Goal: Check status: Check status

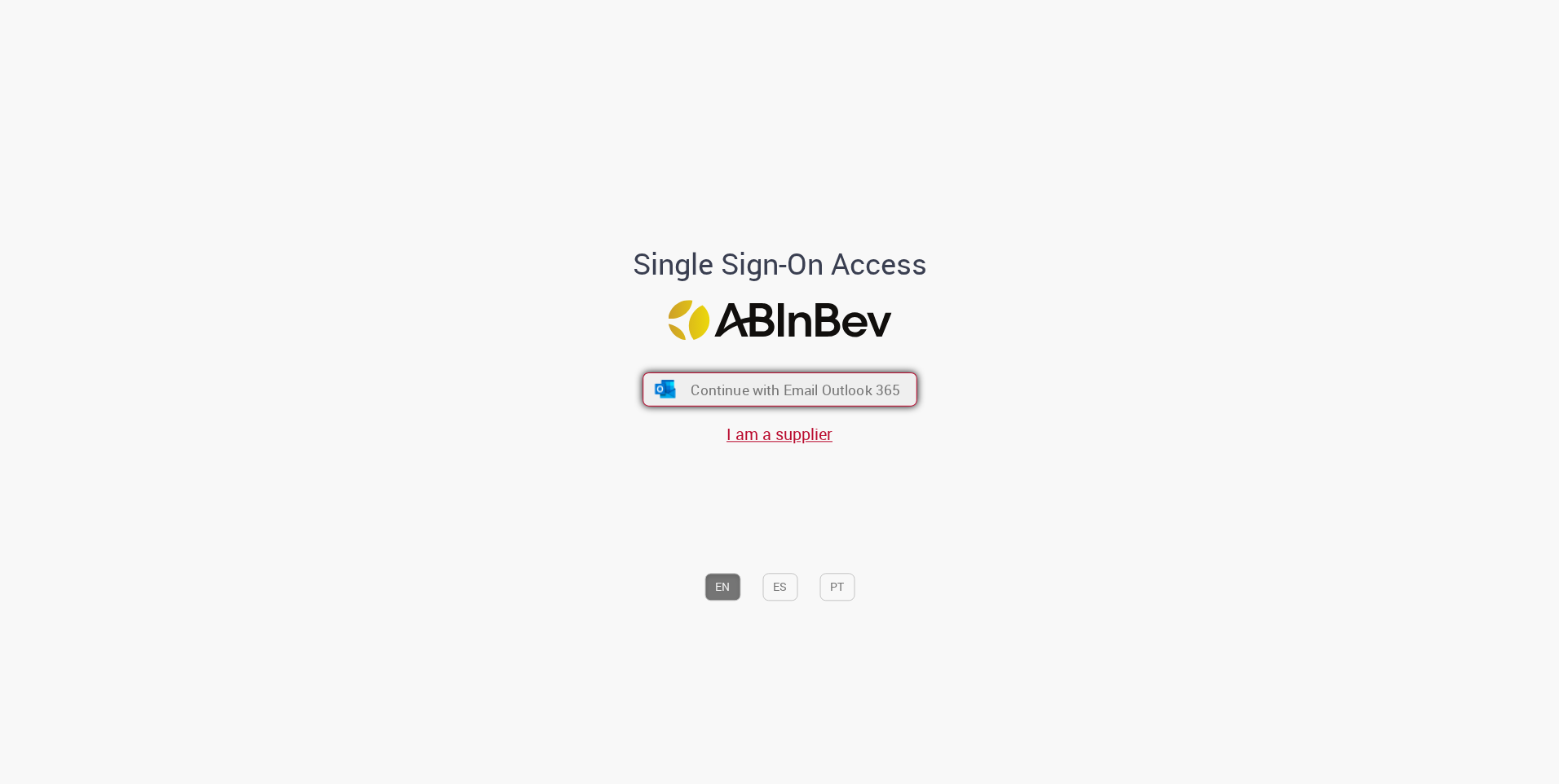
click at [780, 401] on button "Continue with Email Outlook 365" at bounding box center [780, 389] width 275 height 35
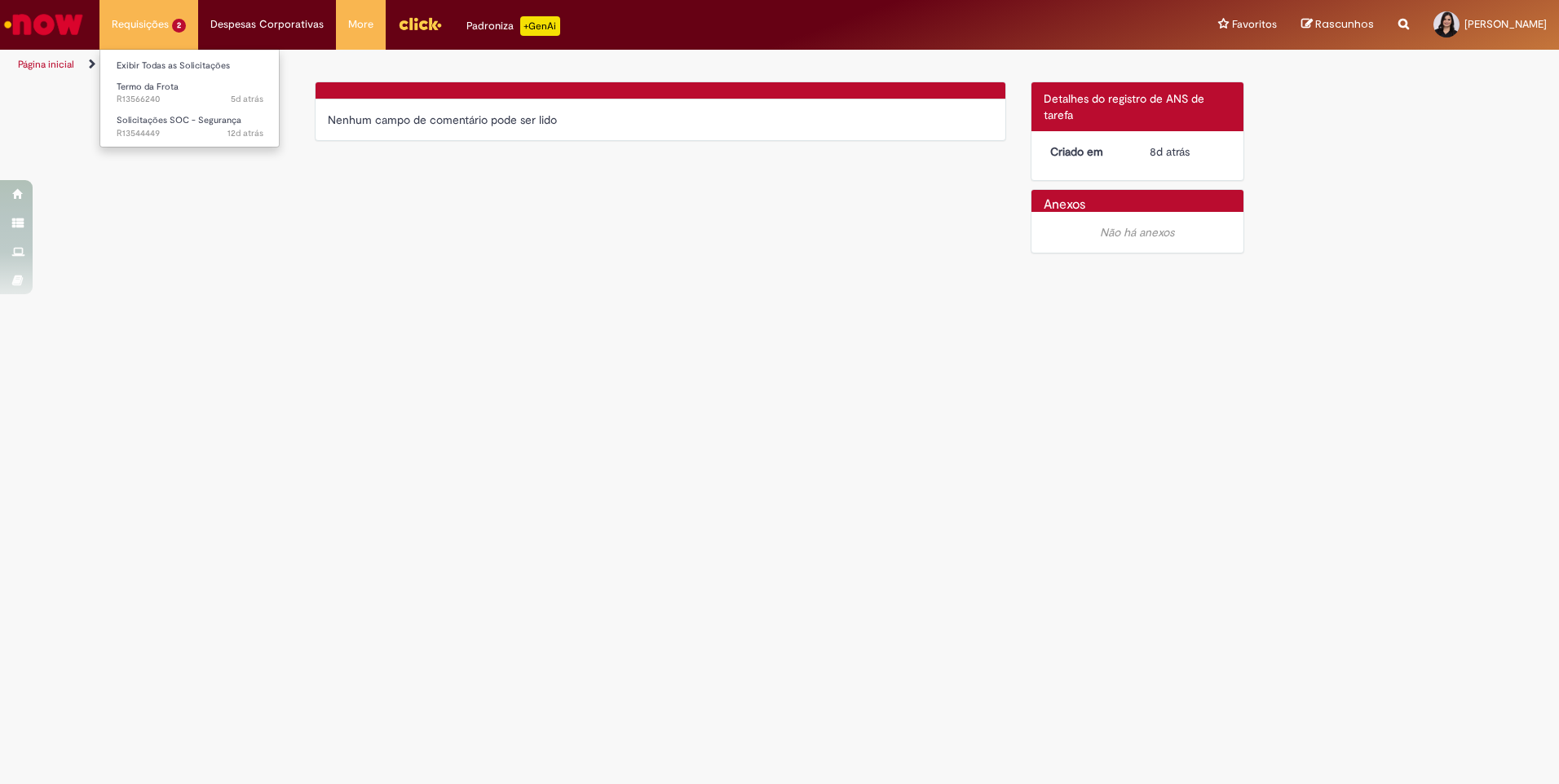
click at [167, 24] on li "Requisições 2 Exibir Todas as Solicitações Termo da Frota 5d atrás 5 dias atrás…" at bounding box center [149, 25] width 99 height 49
click at [162, 97] on span "5d atrás 5 dias atrás R13566240" at bounding box center [190, 99] width 147 height 13
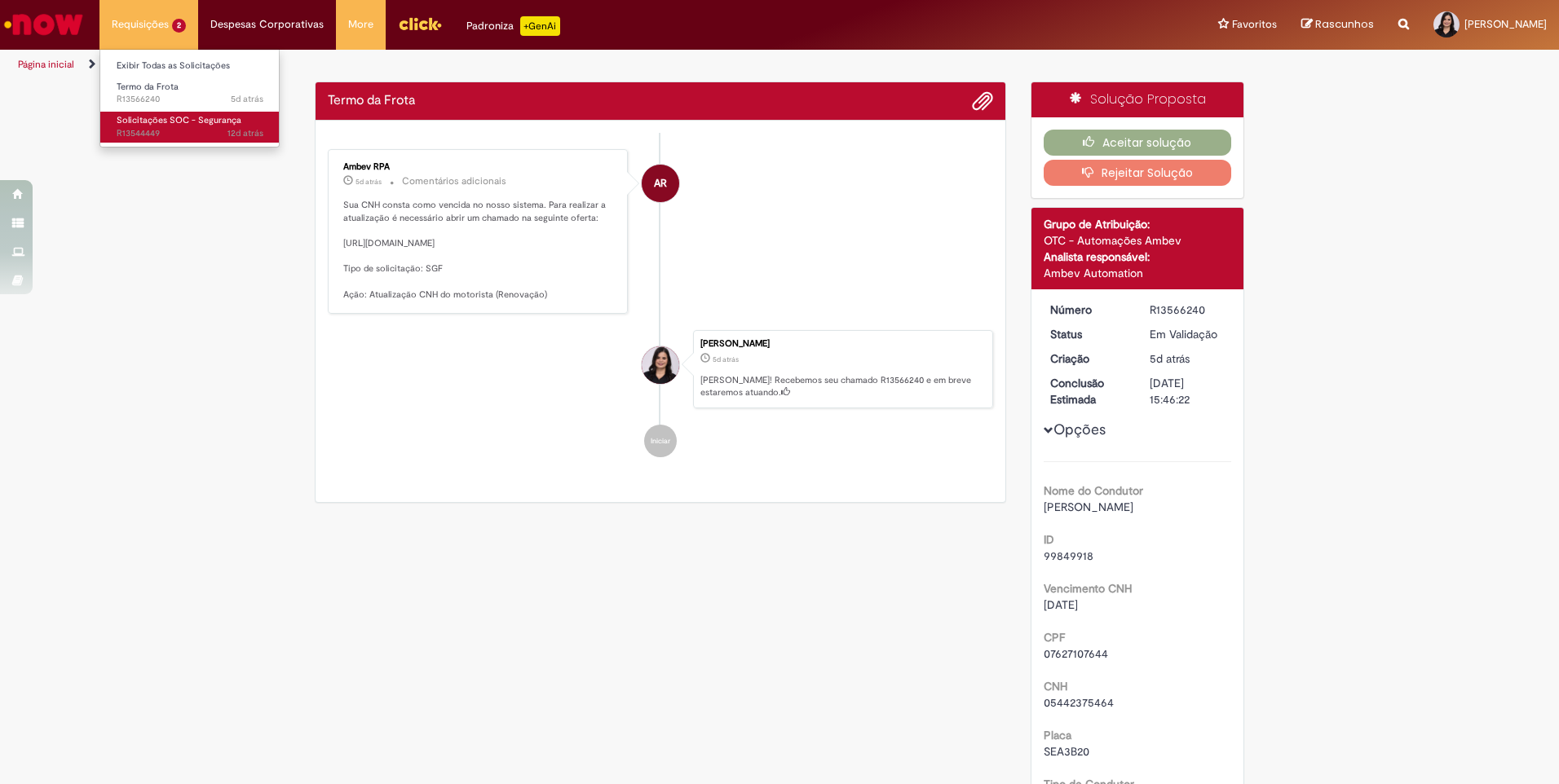
click at [177, 127] on span "12d atrás 12 dias atrás R13544449" at bounding box center [190, 133] width 147 height 13
